Goal: Task Accomplishment & Management: Manage account settings

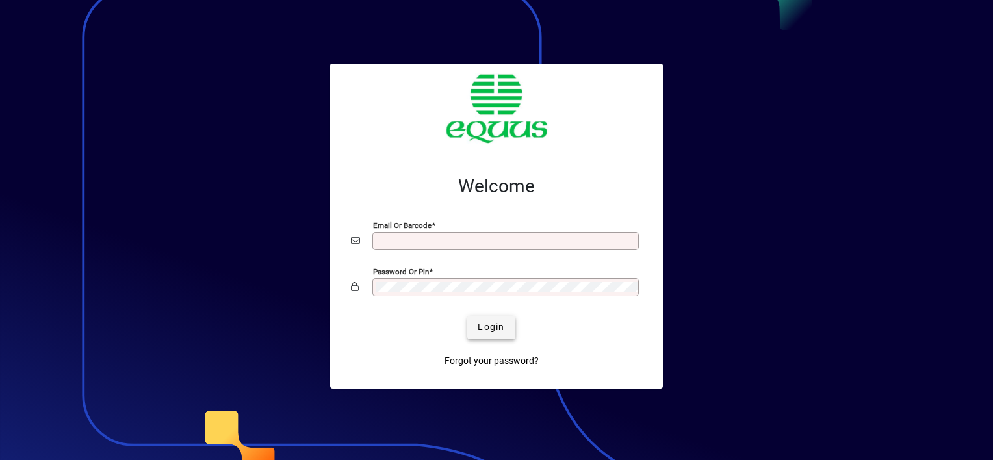
type input "**********"
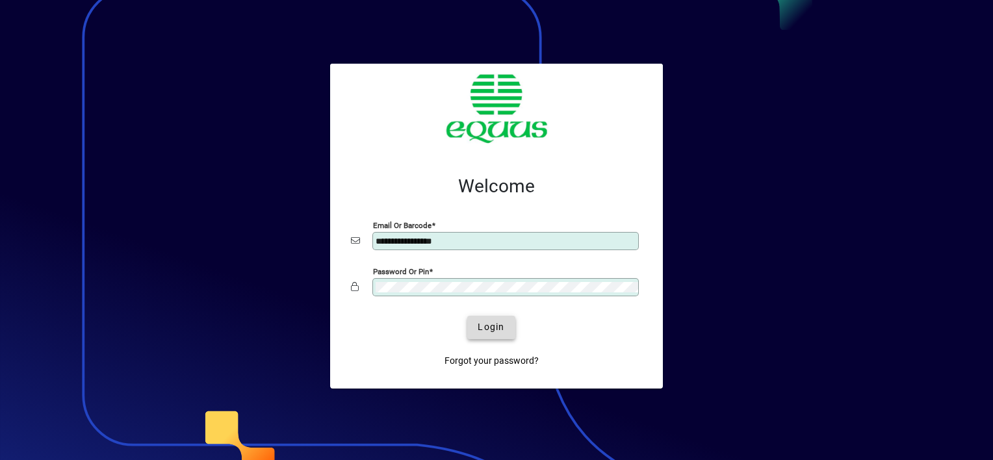
click at [492, 324] on span "Login" at bounding box center [491, 328] width 27 height 14
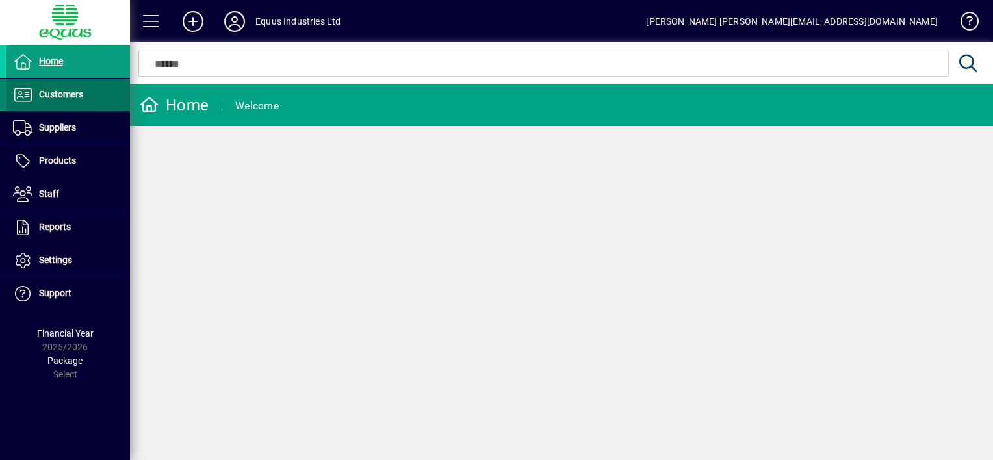
click at [65, 94] on span "Customers" at bounding box center [61, 94] width 44 height 10
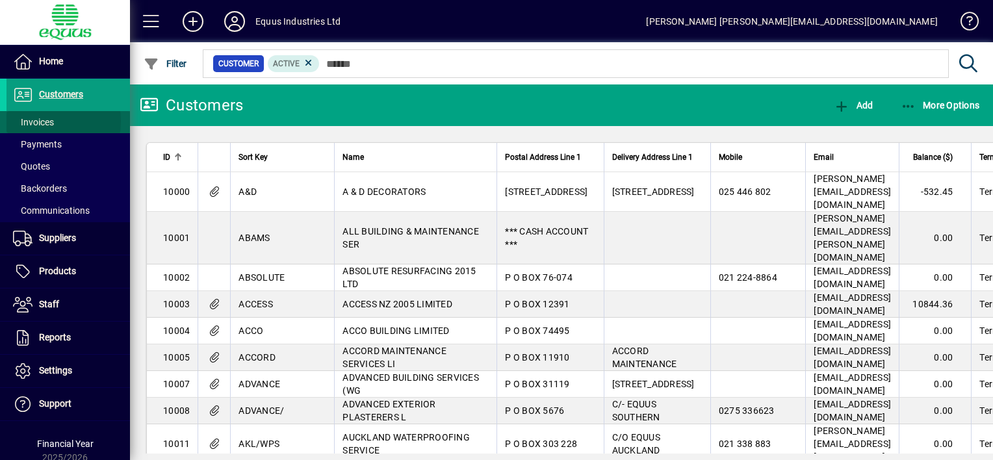
click at [44, 121] on span "Invoices" at bounding box center [33, 122] width 41 height 10
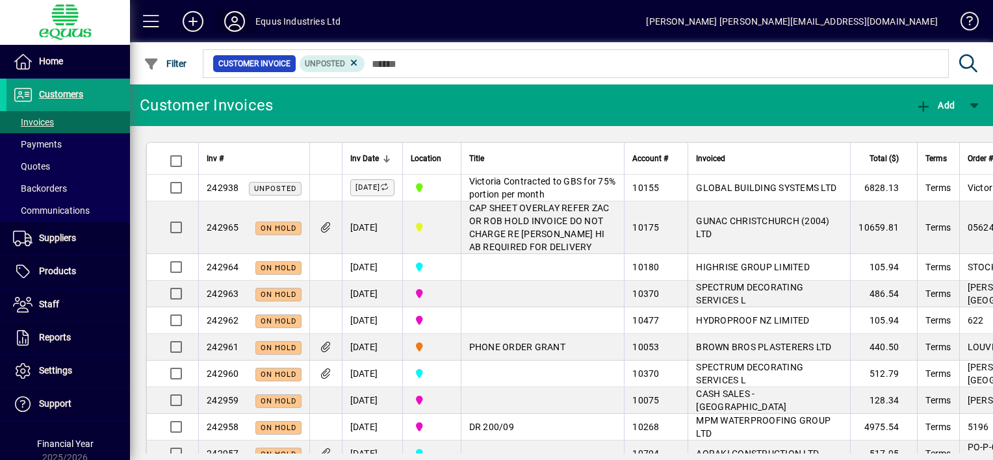
click at [237, 25] on icon at bounding box center [235, 21] width 26 height 21
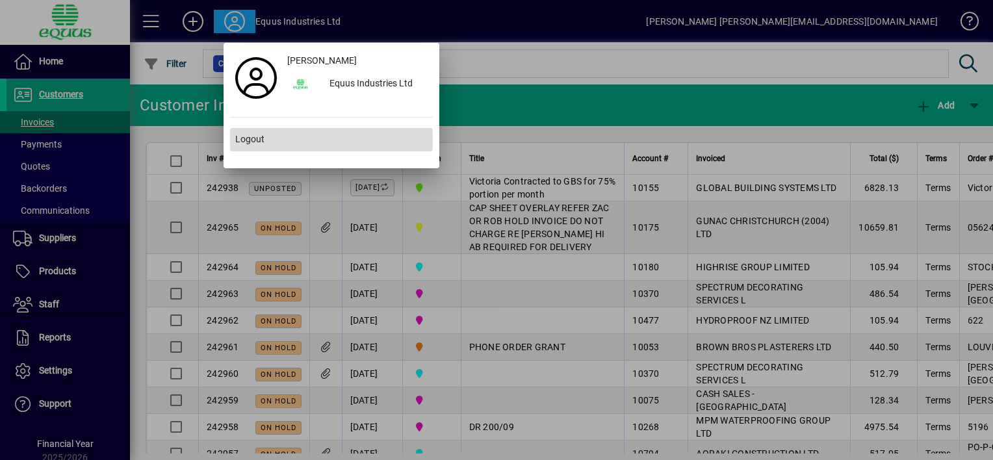
click at [242, 139] on span "Logout" at bounding box center [249, 140] width 29 height 14
